Goal: Transaction & Acquisition: Book appointment/travel/reservation

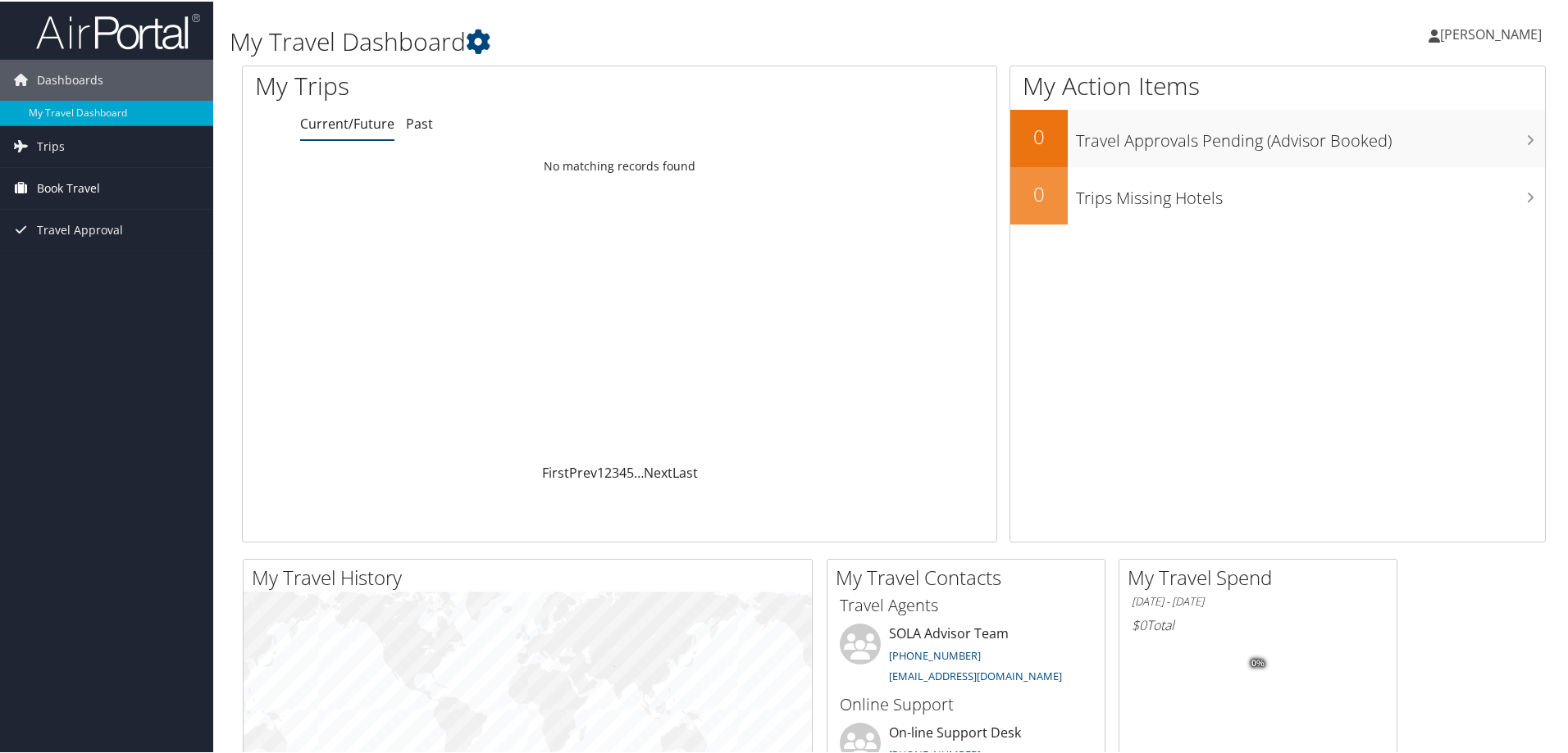
click at [81, 188] on span "Book Travel" at bounding box center [69, 187] width 63 height 41
click at [83, 248] on link "Book/Manage Online Trips" at bounding box center [107, 244] width 214 height 25
click at [92, 191] on span "Book Travel" at bounding box center [69, 187] width 63 height 41
click at [85, 243] on link "Book/Manage Online Trips" at bounding box center [107, 244] width 214 height 25
